Goal: Check status: Check status

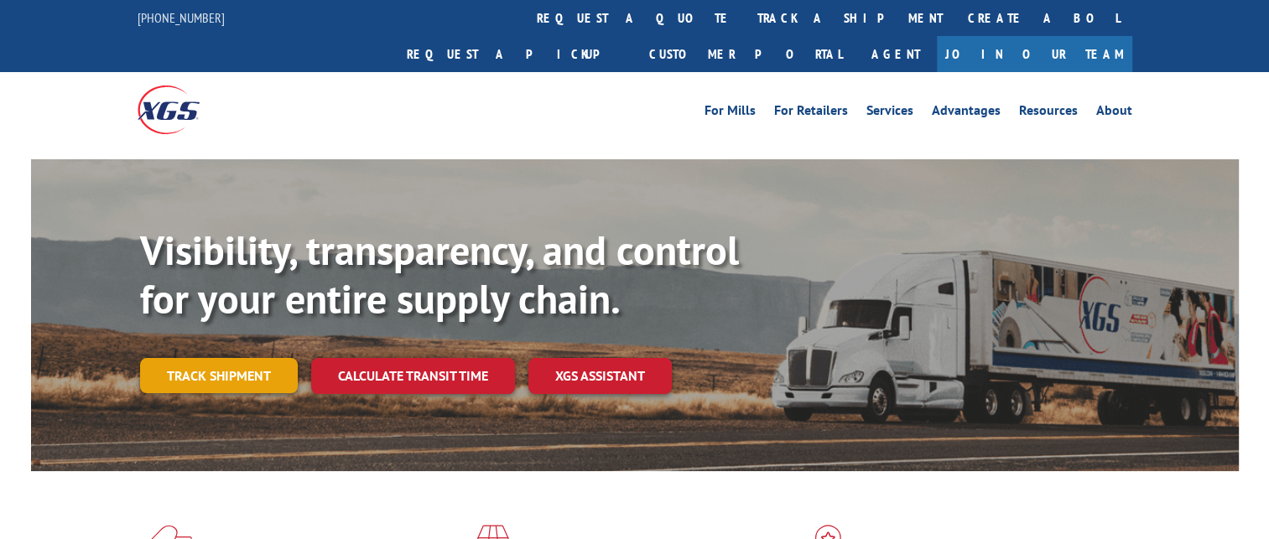
click at [255, 358] on link "Track shipment" at bounding box center [219, 375] width 158 height 35
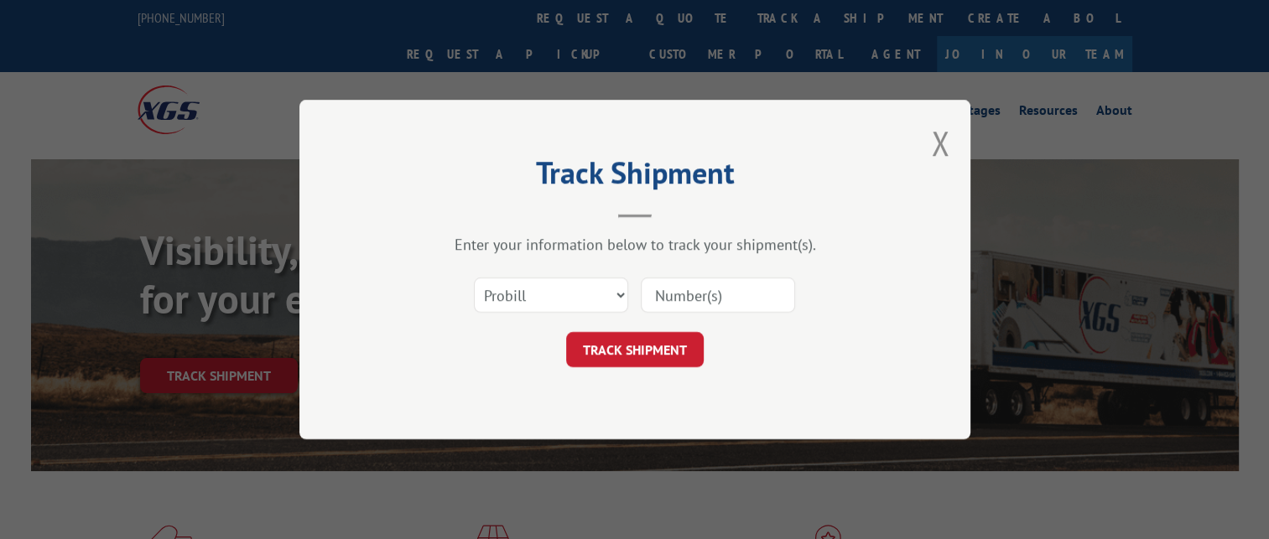
click at [680, 298] on input at bounding box center [718, 295] width 154 height 35
paste input "16999090"
type input "16999090"
click at [635, 345] on button "TRACK SHIPMENT" at bounding box center [635, 349] width 138 height 35
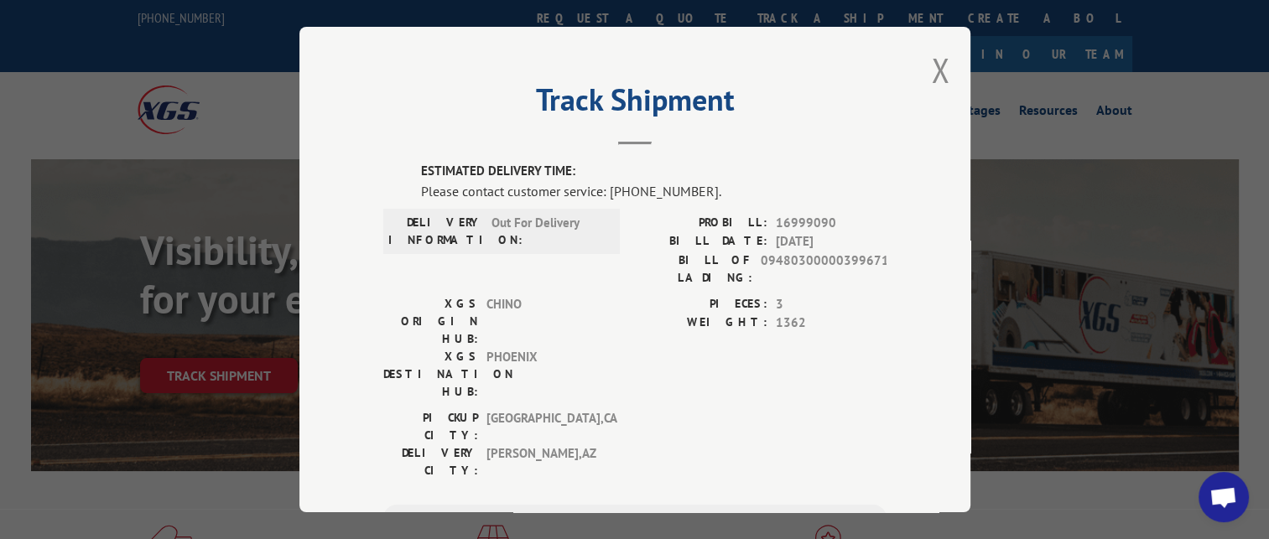
click at [1214, 493] on span "Open chat" at bounding box center [1223, 498] width 28 height 23
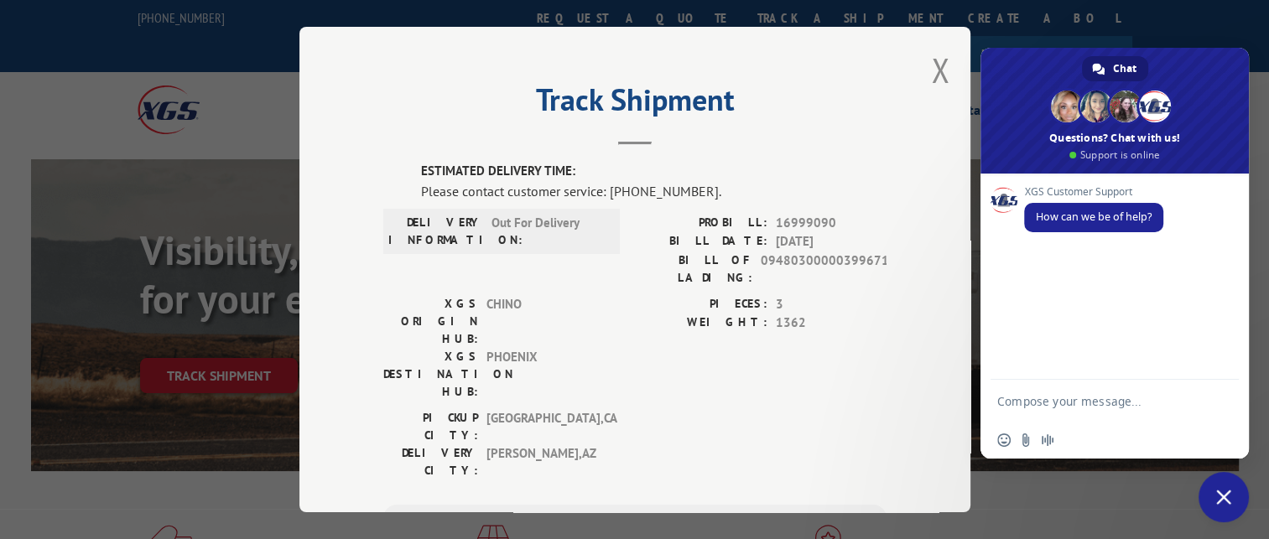
drag, startPoint x: 1063, startPoint y: 397, endPoint x: 1057, endPoint y: 375, distance: 22.6
click at [1062, 397] on textarea "Compose your message..." at bounding box center [1097, 401] width 201 height 42
type textarea "Can you please provide an update on pro#16999090?"
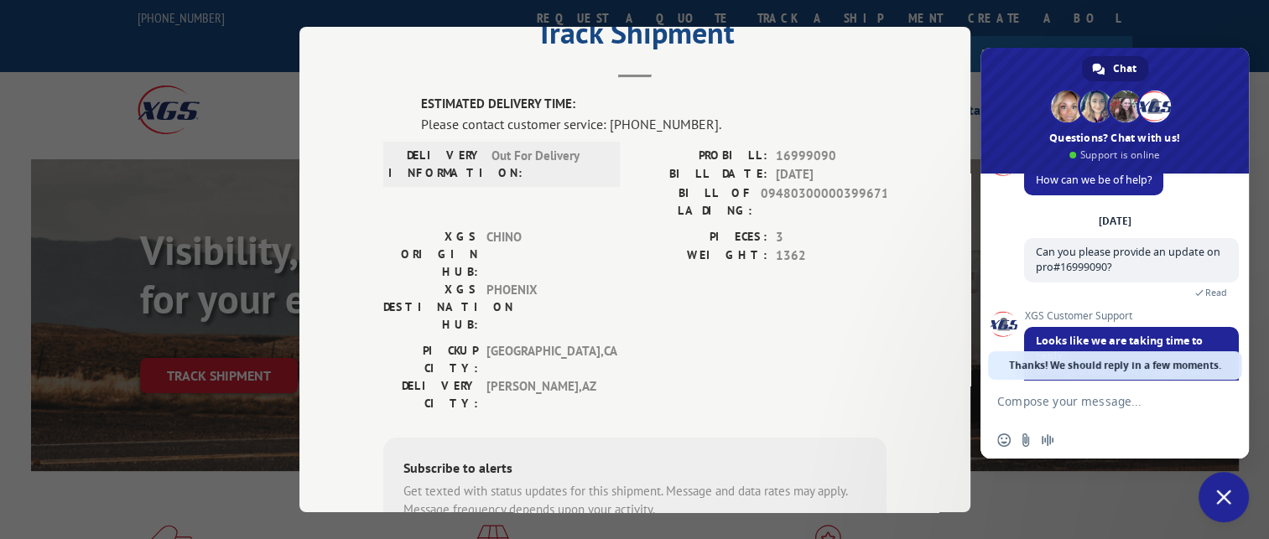
scroll to position [145, 0]
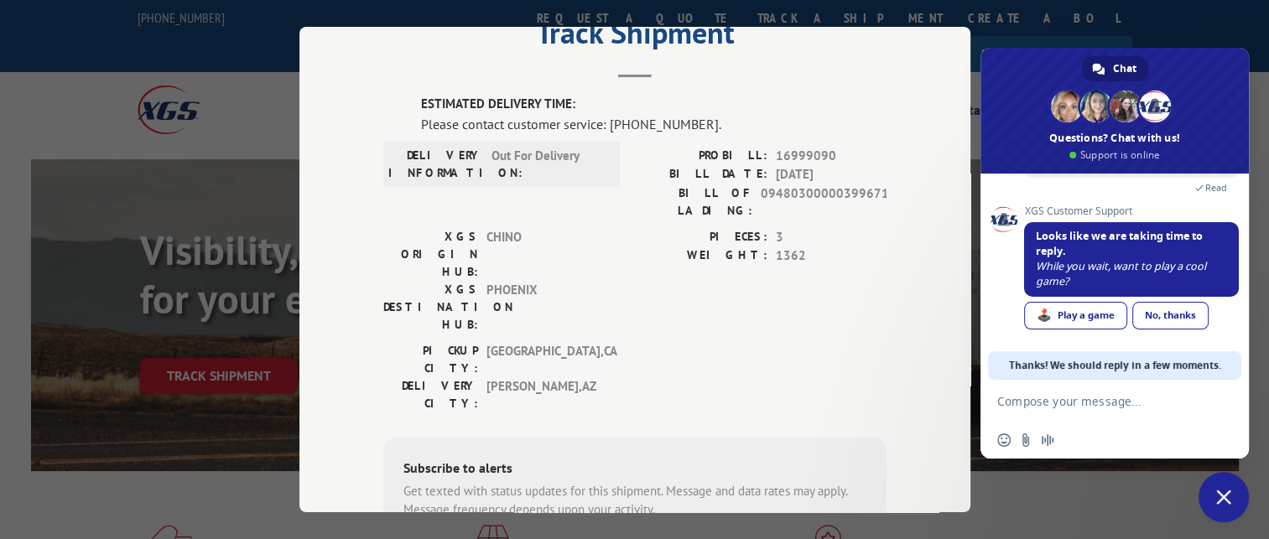
click at [1151, 317] on link "No, thanks" at bounding box center [1170, 316] width 76 height 28
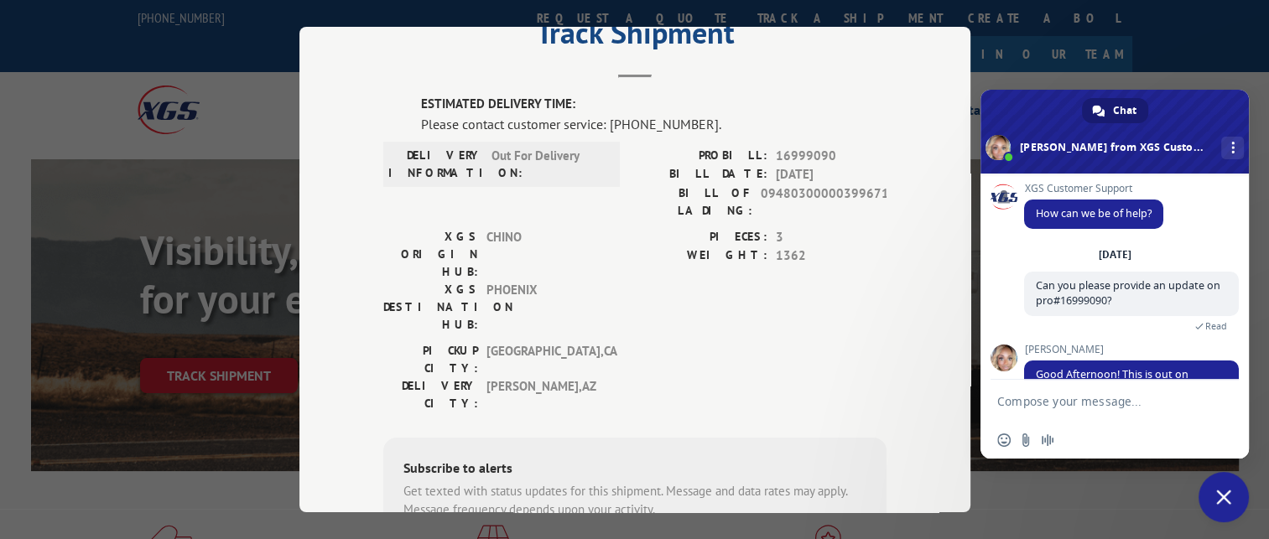
scroll to position [49, 0]
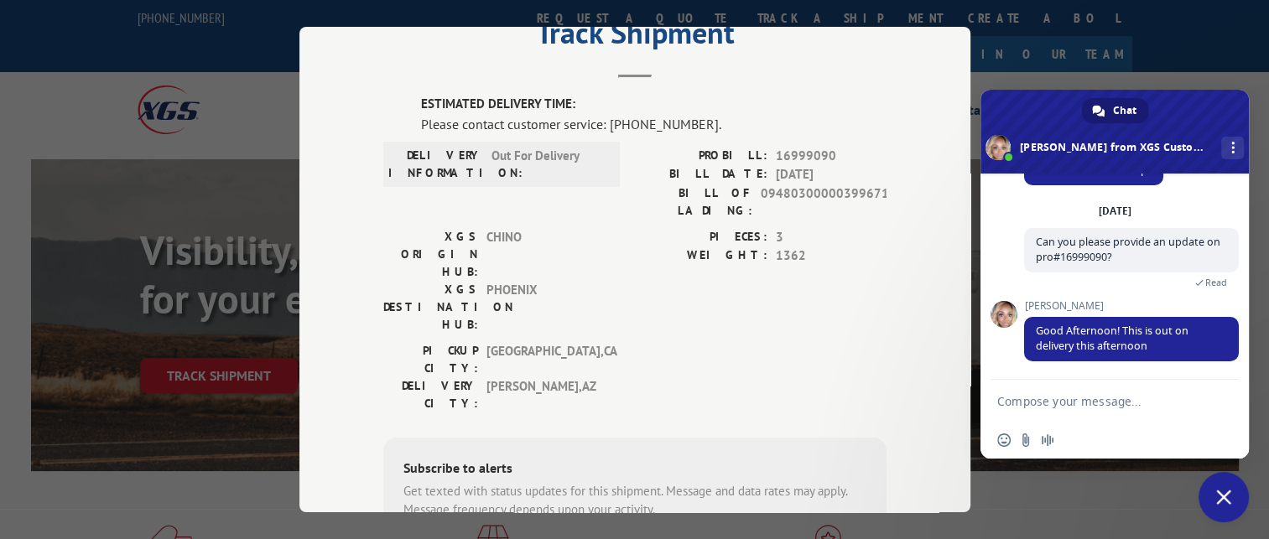
click at [1070, 419] on textarea "Compose your message..." at bounding box center [1097, 401] width 201 height 42
type textarea "ok thank you!"
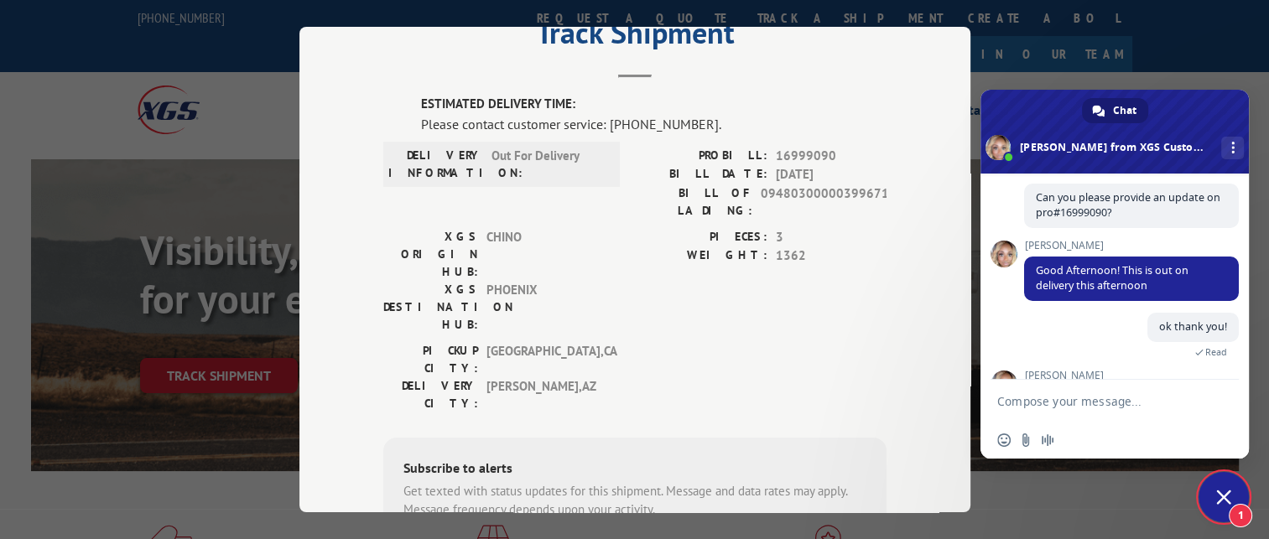
scroll to position [279, 0]
